Goal: Information Seeking & Learning: Learn about a topic

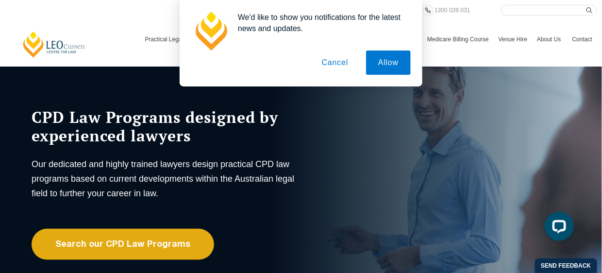
click at [337, 61] on button "Cancel" at bounding box center [335, 62] width 51 height 24
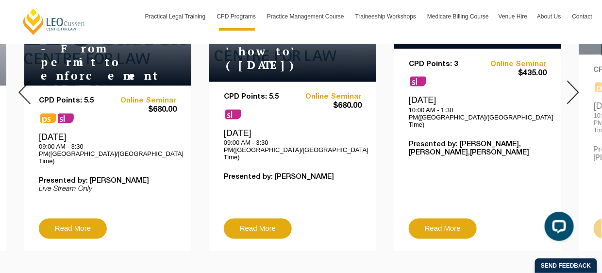
scroll to position [485, 0]
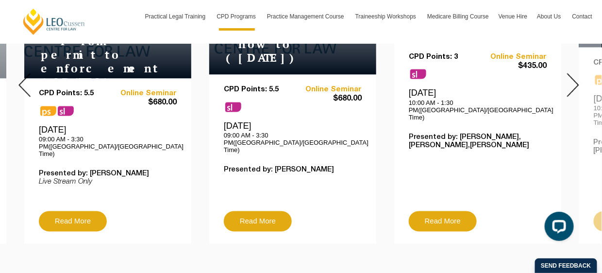
click at [567, 76] on img at bounding box center [573, 85] width 12 height 24
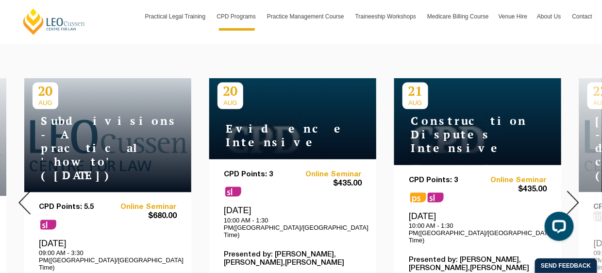
scroll to position [368, 0]
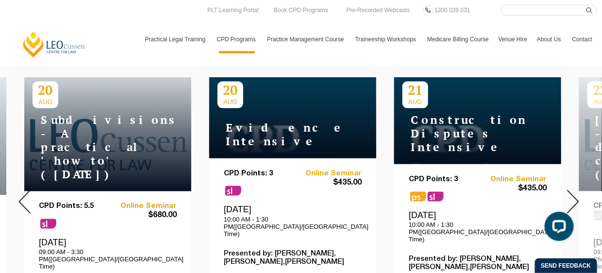
click at [573, 190] on img at bounding box center [573, 202] width 12 height 24
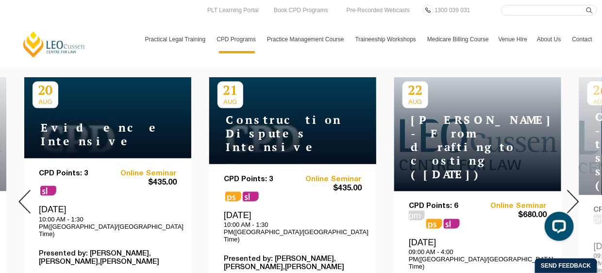
click at [573, 190] on img at bounding box center [573, 202] width 12 height 24
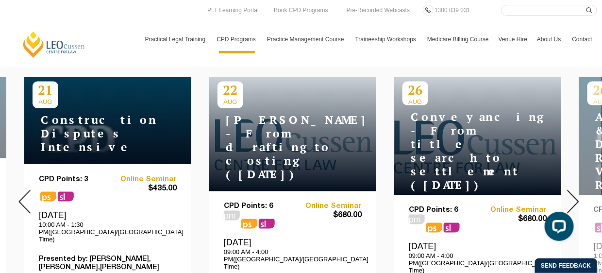
click at [573, 190] on img at bounding box center [573, 202] width 12 height 24
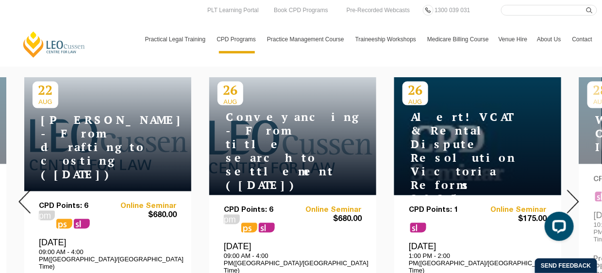
click at [573, 190] on img at bounding box center [573, 202] width 12 height 24
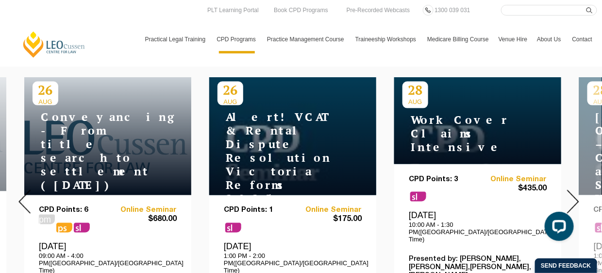
click at [573, 190] on img at bounding box center [573, 202] width 12 height 24
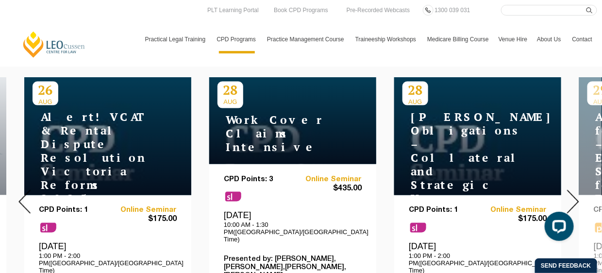
click at [573, 190] on img at bounding box center [573, 202] width 12 height 24
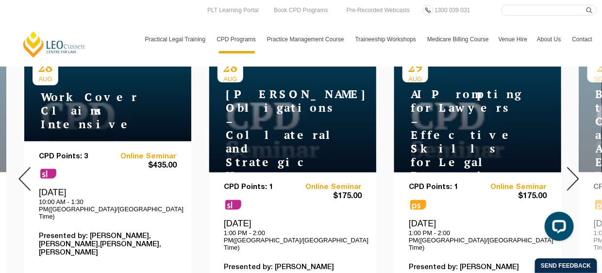
scroll to position [347, 0]
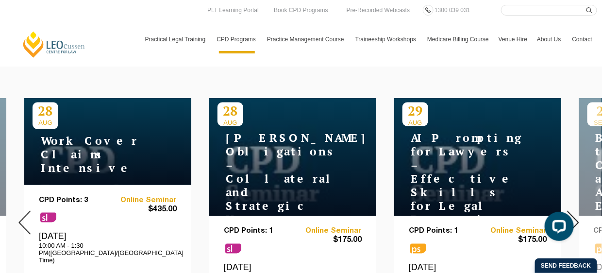
click at [575, 215] on div at bounding box center [557, 227] width 41 height 41
click at [569, 213] on button "Open LiveChat chat widget" at bounding box center [558, 225] width 29 height 29
click at [572, 202] on div at bounding box center [573, 223] width 58 height 332
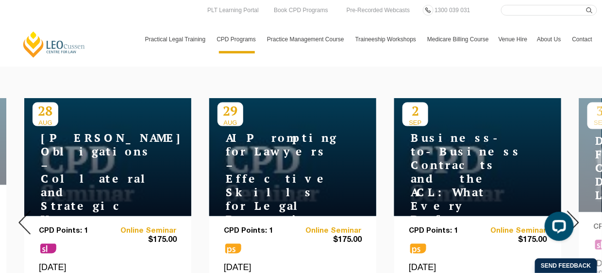
click at [572, 202] on div at bounding box center [573, 223] width 58 height 332
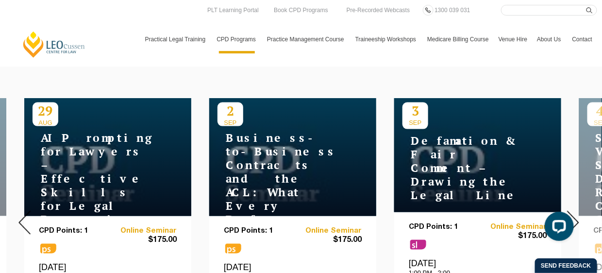
click at [572, 202] on div at bounding box center [573, 223] width 58 height 332
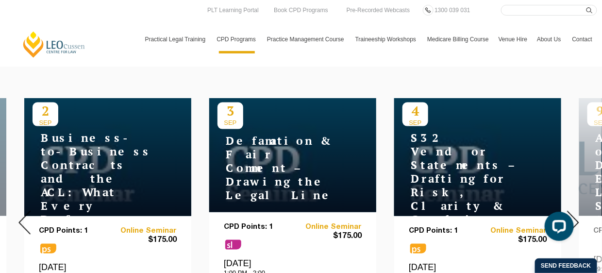
click at [572, 202] on div at bounding box center [573, 223] width 58 height 332
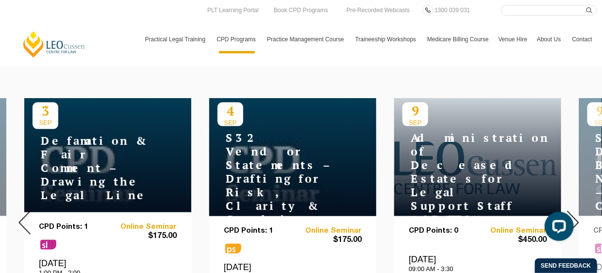
click at [572, 202] on div at bounding box center [573, 223] width 58 height 332
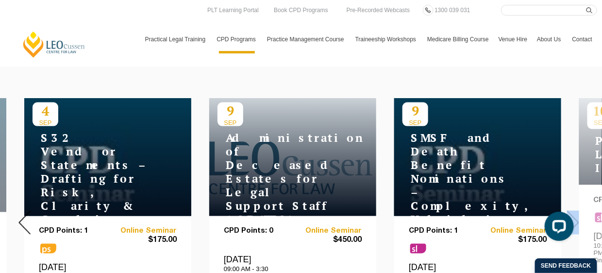
click at [572, 202] on div at bounding box center [573, 223] width 58 height 332
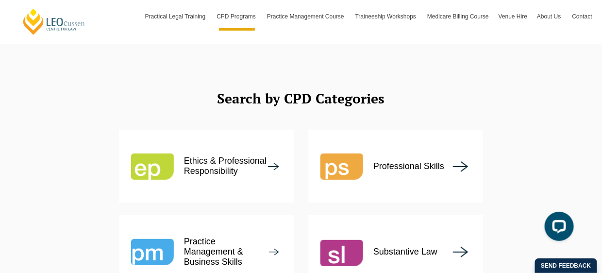
scroll to position [1174, 0]
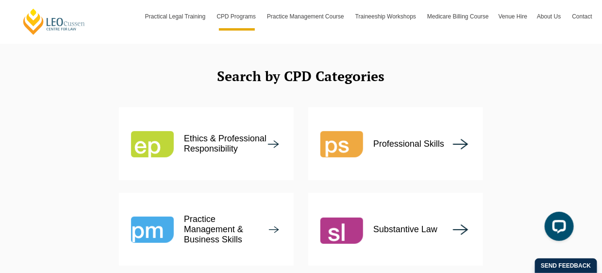
click at [230, 134] on p "Ethics & Professional Responsibility" at bounding box center [226, 144] width 84 height 20
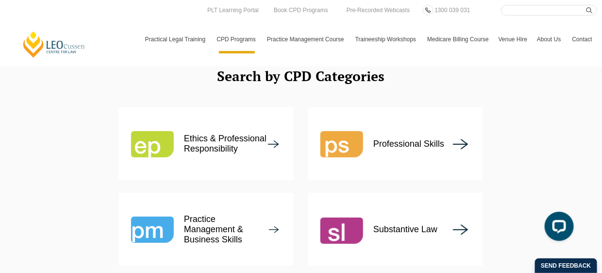
click at [230, 214] on p "Practice Management & Business Skills" at bounding box center [226, 229] width 85 height 31
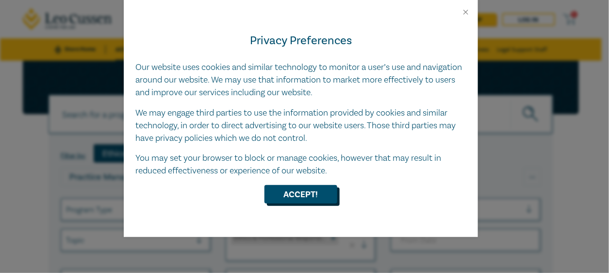
click at [272, 188] on button "Accept!" at bounding box center [301, 194] width 73 height 18
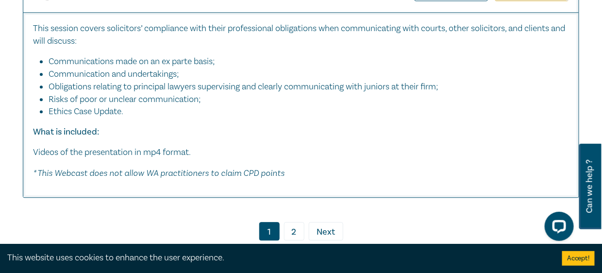
scroll to position [4149, 0]
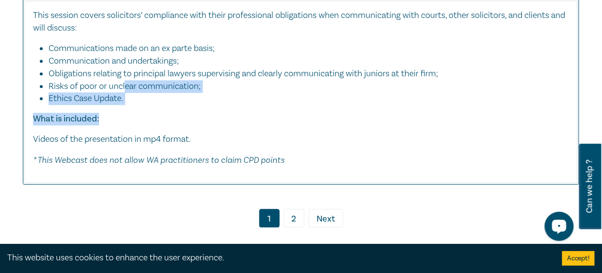
drag, startPoint x: 124, startPoint y: 143, endPoint x: 228, endPoint y: 171, distance: 107.3
click at [228, 167] on div "This session covers solicitors’ compliance with their professional obligations …" at bounding box center [301, 87] width 536 height 157
click at [228, 125] on p "What is included:" at bounding box center [301, 119] width 536 height 13
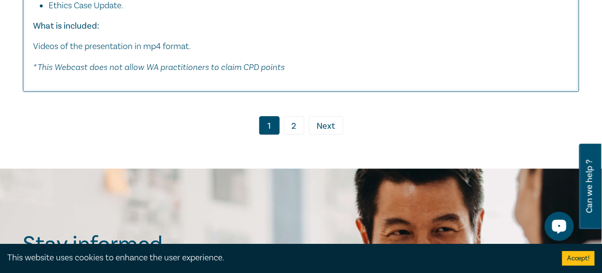
scroll to position [4246, 0]
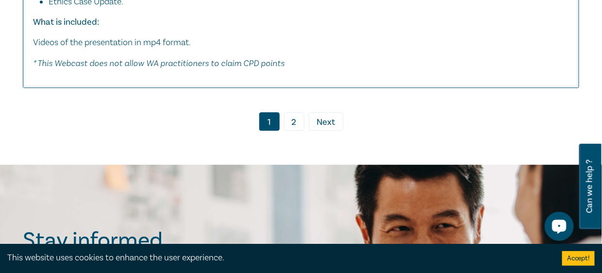
click at [294, 131] on link "2" at bounding box center [294, 121] width 20 height 18
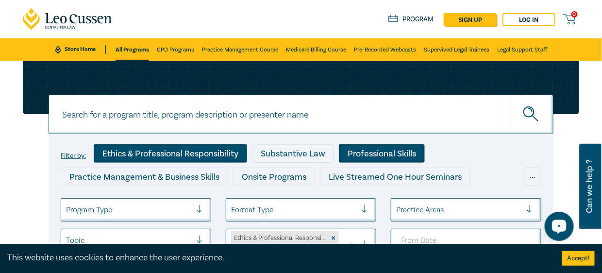
click at [355, 153] on div "Professional Skills" at bounding box center [382, 153] width 86 height 18
click at [208, 150] on div "Ethics & Professional Responsibility" at bounding box center [170, 153] width 153 height 18
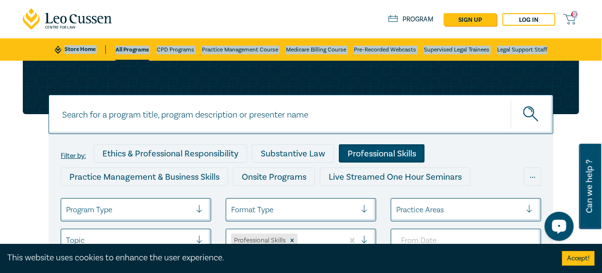
drag, startPoint x: 602, startPoint y: 14, endPoint x: 602, endPoint y: 22, distance: 7.8
click at [602, 22] on nav "0 $ NaN Store Home About us Program sign up Log in 0 Store Home All Programs CP…" at bounding box center [301, 30] width 602 height 61
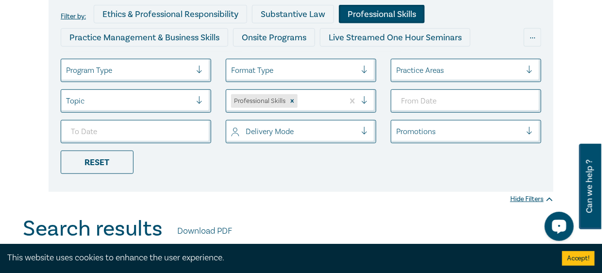
scroll to position [176, 0]
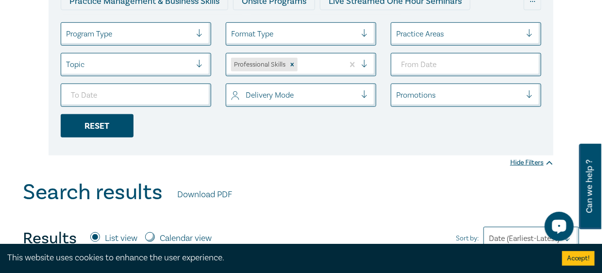
click at [107, 120] on div "Reset" at bounding box center [97, 125] width 73 height 23
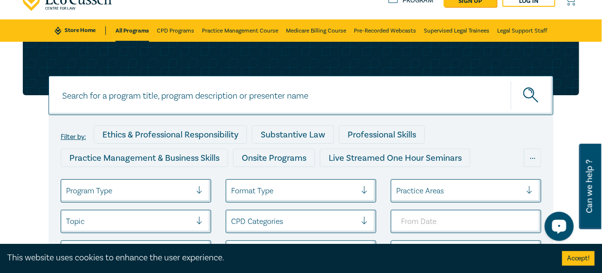
scroll to position [124, 0]
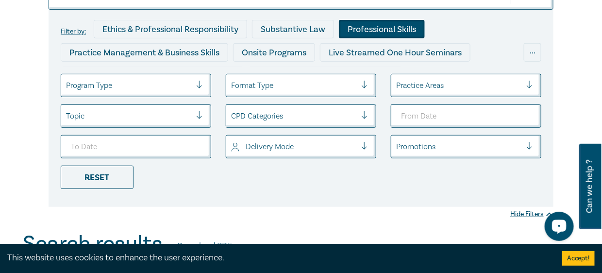
click at [421, 37] on div "Professional Skills" at bounding box center [382, 29] width 86 height 18
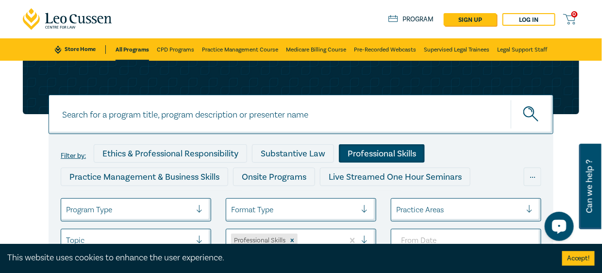
scroll to position [124, 0]
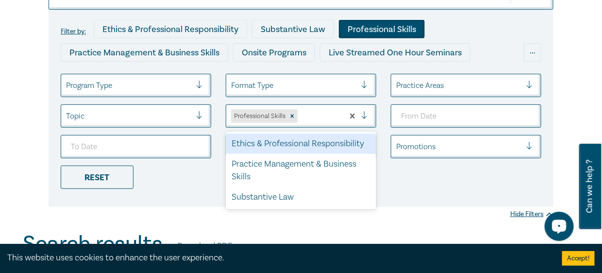
click at [318, 112] on div at bounding box center [319, 116] width 39 height 13
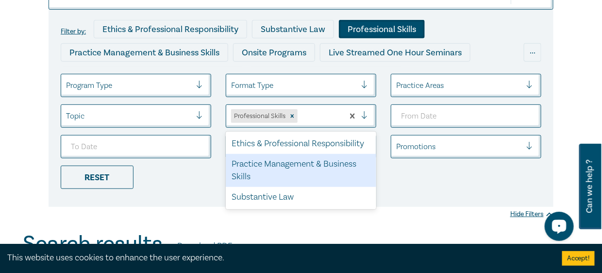
click at [322, 161] on div "Practice Management & Business Skills" at bounding box center [301, 170] width 151 height 33
click at [322, 158] on div "Delivery Mode" at bounding box center [301, 146] width 151 height 23
click at [332, 101] on ul "Program Type Format Type Practice Areas Topic option Practice Management & Busi…" at bounding box center [300, 131] width 495 height 115
click at [78, 48] on div "Practice Management & Business Skills" at bounding box center [145, 52] width 168 height 18
click at [169, 43] on div "Practice Management & Business Skills" at bounding box center [145, 52] width 168 height 18
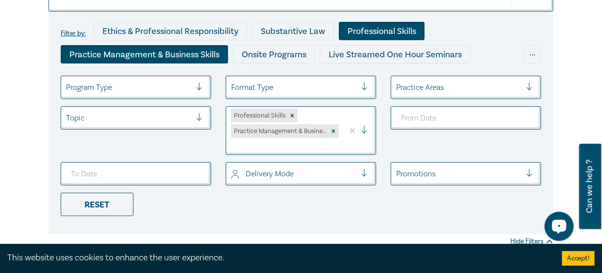
scroll to position [124, 0]
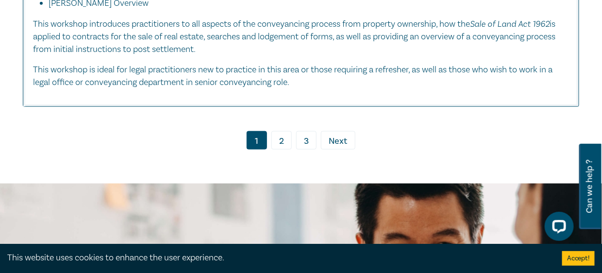
scroll to position [6054, 0]
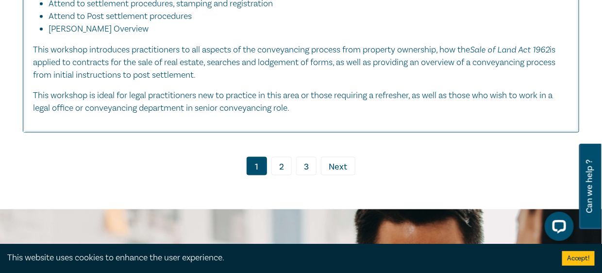
click at [297, 175] on li "2" at bounding box center [307, 166] width 20 height 18
click at [282, 175] on link "2" at bounding box center [281, 166] width 20 height 18
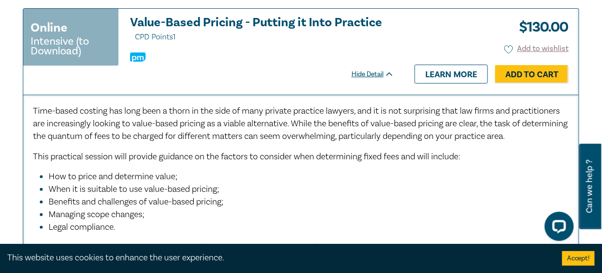
scroll to position [3468, 0]
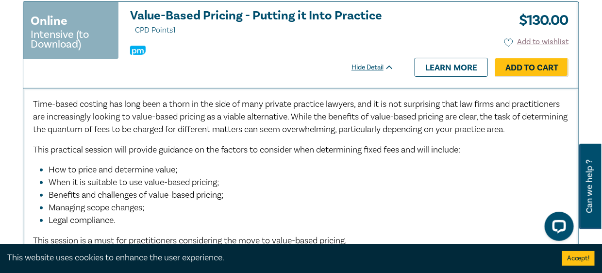
click at [275, 186] on div "Time-based costing has long been a thorn in the side of many private practice l…" at bounding box center [301, 224] width 536 height 252
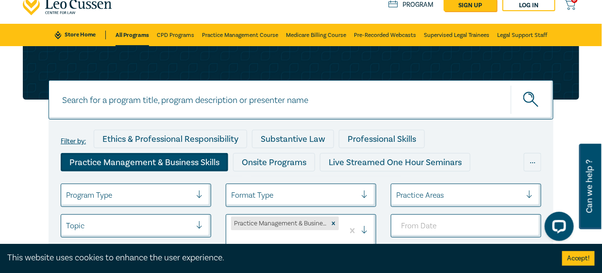
scroll to position [0, 0]
